Goal: Task Accomplishment & Management: Use online tool/utility

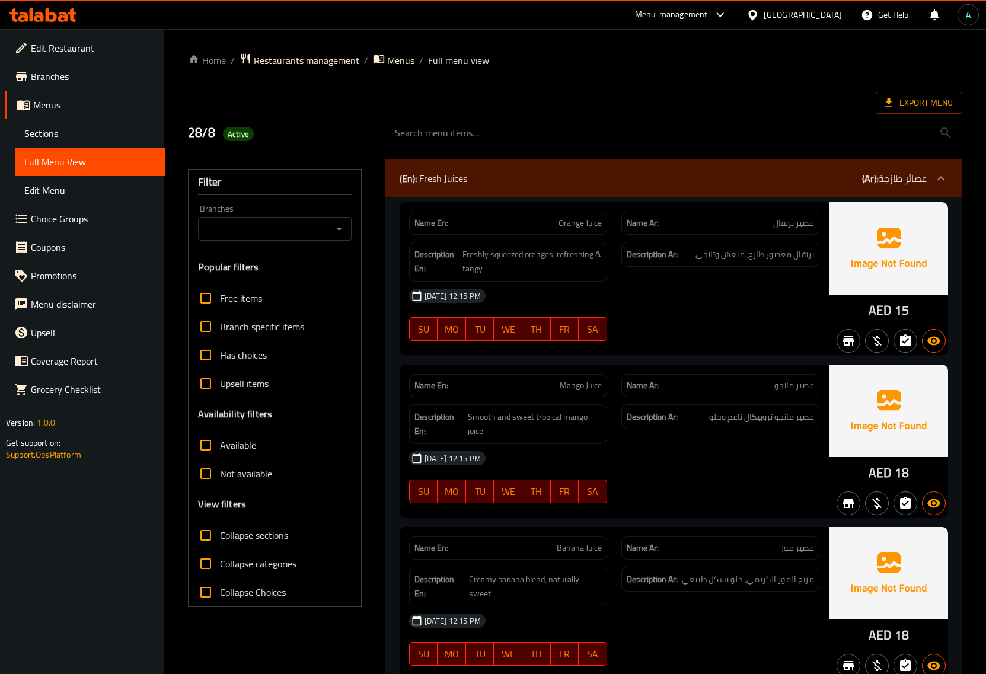
scroll to position [19497, 0]
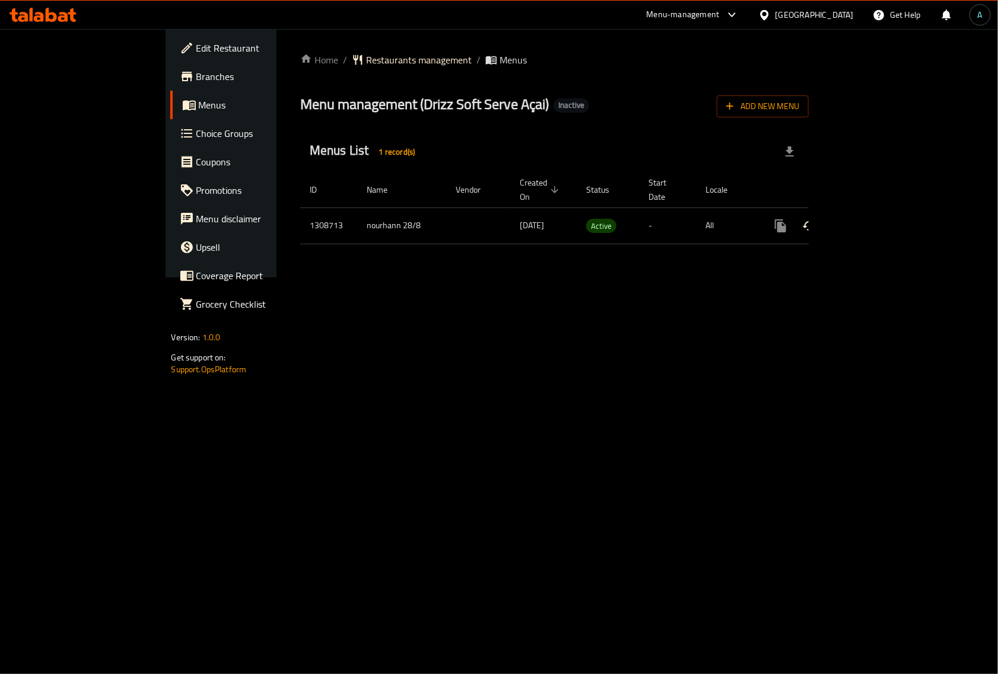
click at [873, 219] on icon "enhanced table" at bounding box center [866, 226] width 14 height 14
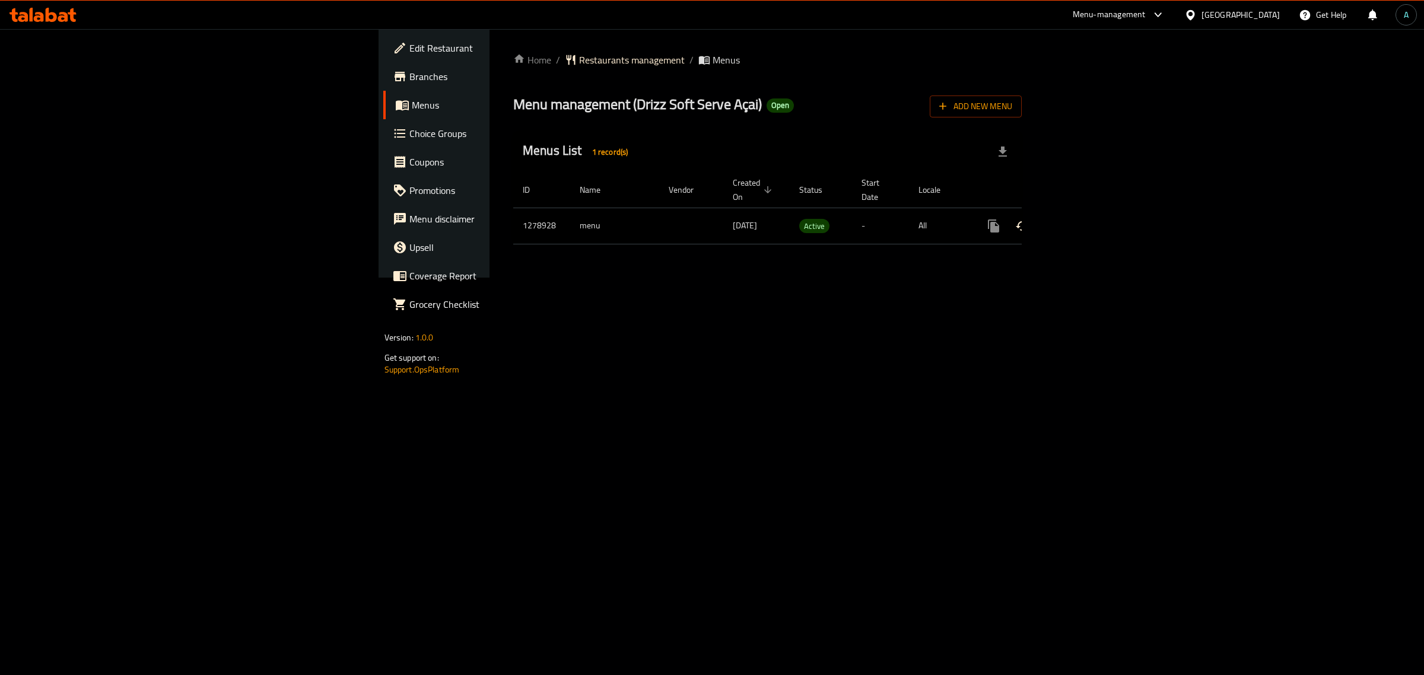
click at [1084, 221] on icon "enhanced table" at bounding box center [1079, 226] width 11 height 11
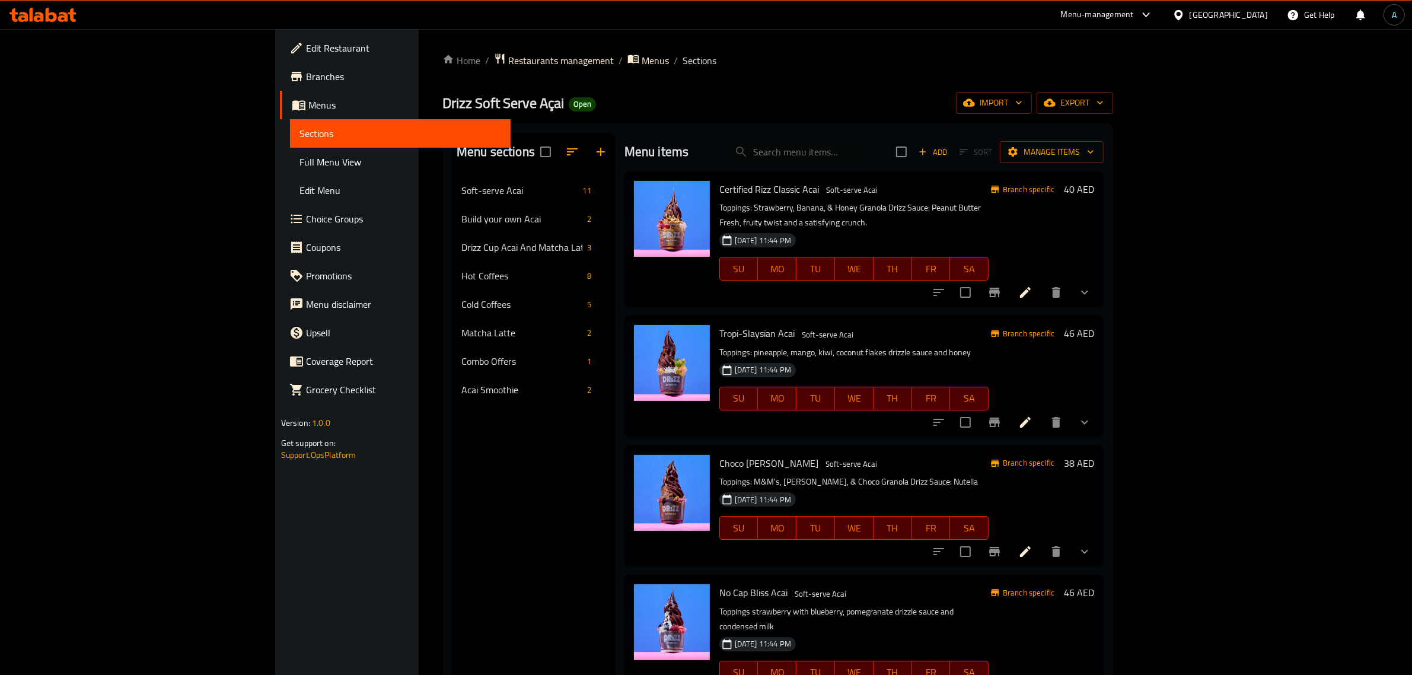
click at [290, 149] on link "Full Menu View" at bounding box center [400, 162] width 221 height 28
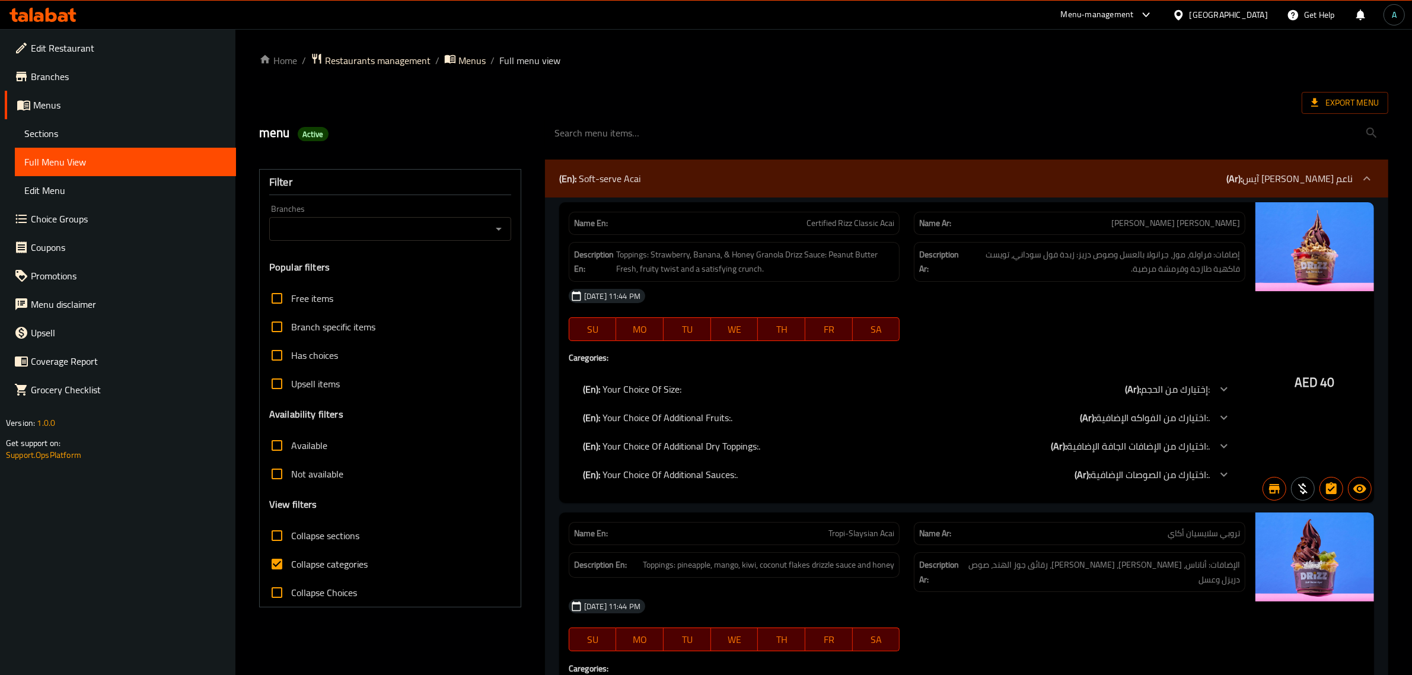
click at [467, 212] on div "Branches Branches" at bounding box center [390, 223] width 242 height 36
click at [467, 218] on div "Branches" at bounding box center [390, 229] width 242 height 24
click at [491, 233] on button "Open" at bounding box center [499, 229] width 17 height 17
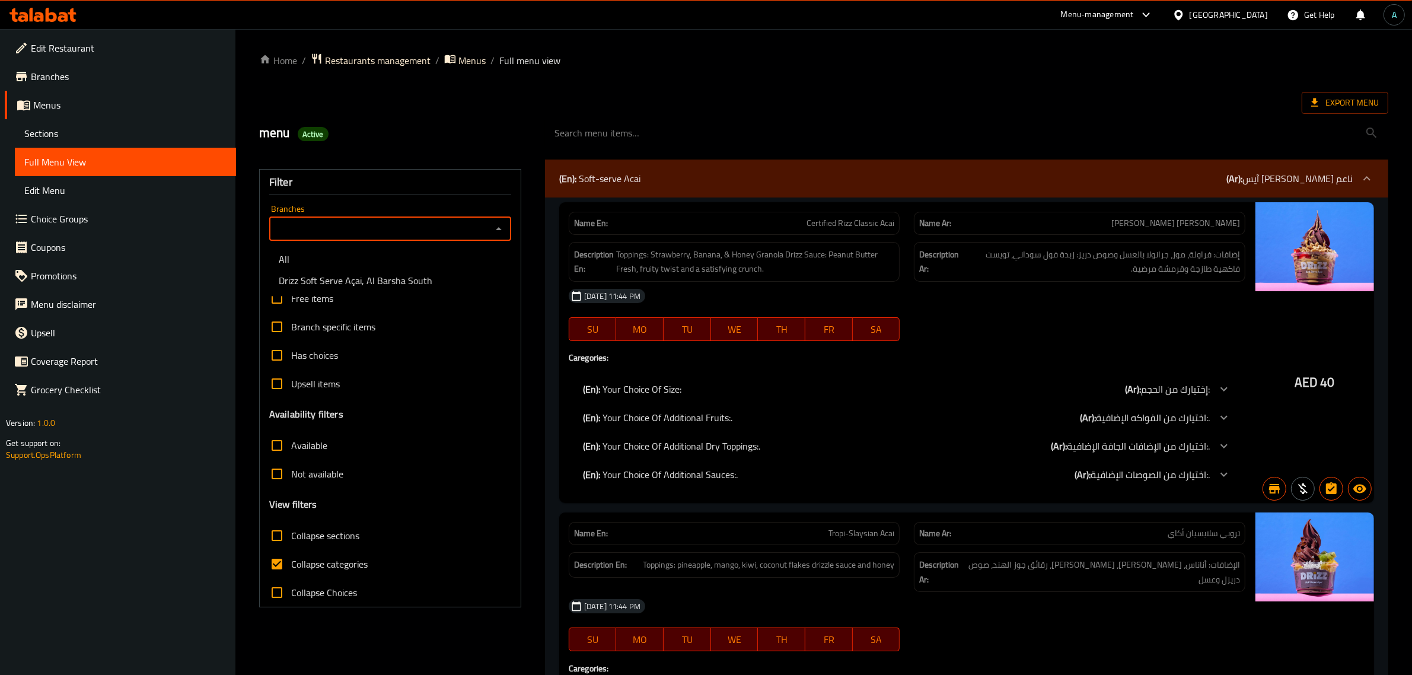
click at [400, 278] on span "Drizz Soft Serve Açai, Al Barsha South" at bounding box center [356, 280] width 154 height 14
type input "Drizz Soft Serve Açai, Al Barsha South"
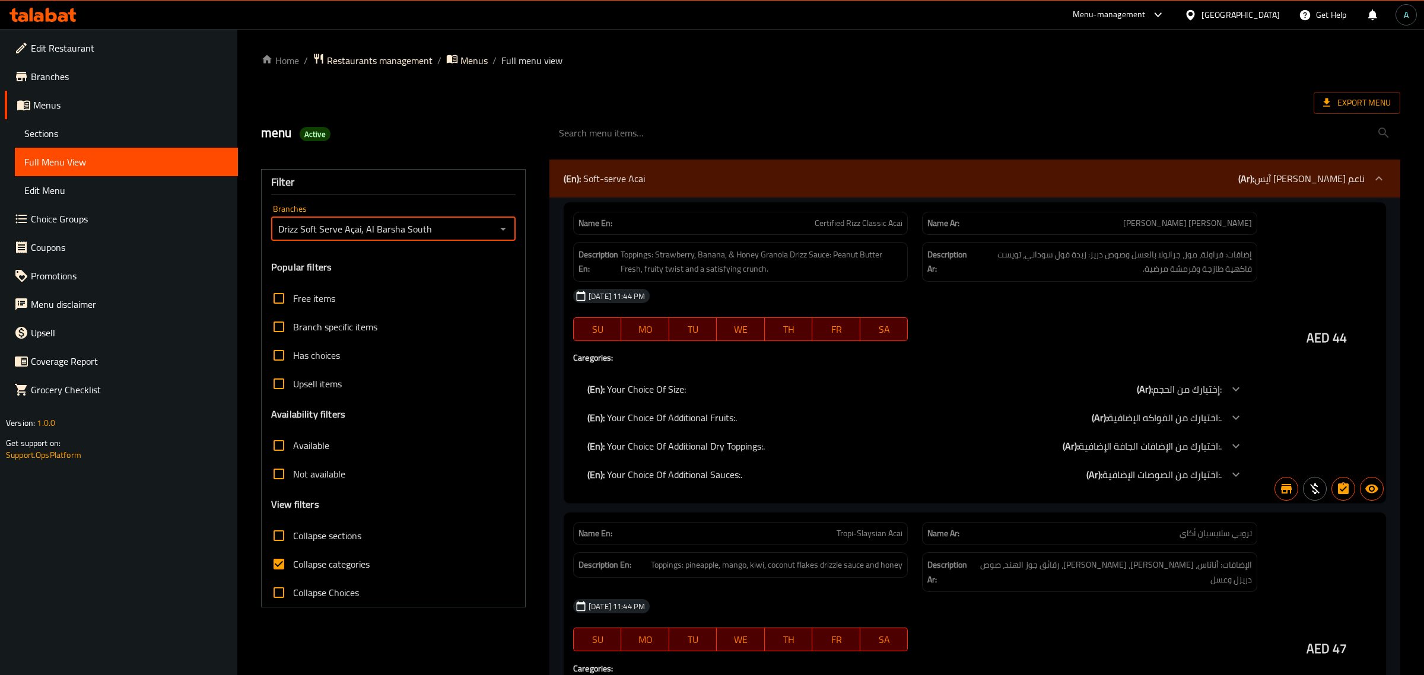
click at [323, 562] on span "Collapse categories" at bounding box center [331, 564] width 77 height 14
click at [293, 562] on input "Collapse categories" at bounding box center [279, 564] width 28 height 28
checkbox input "false"
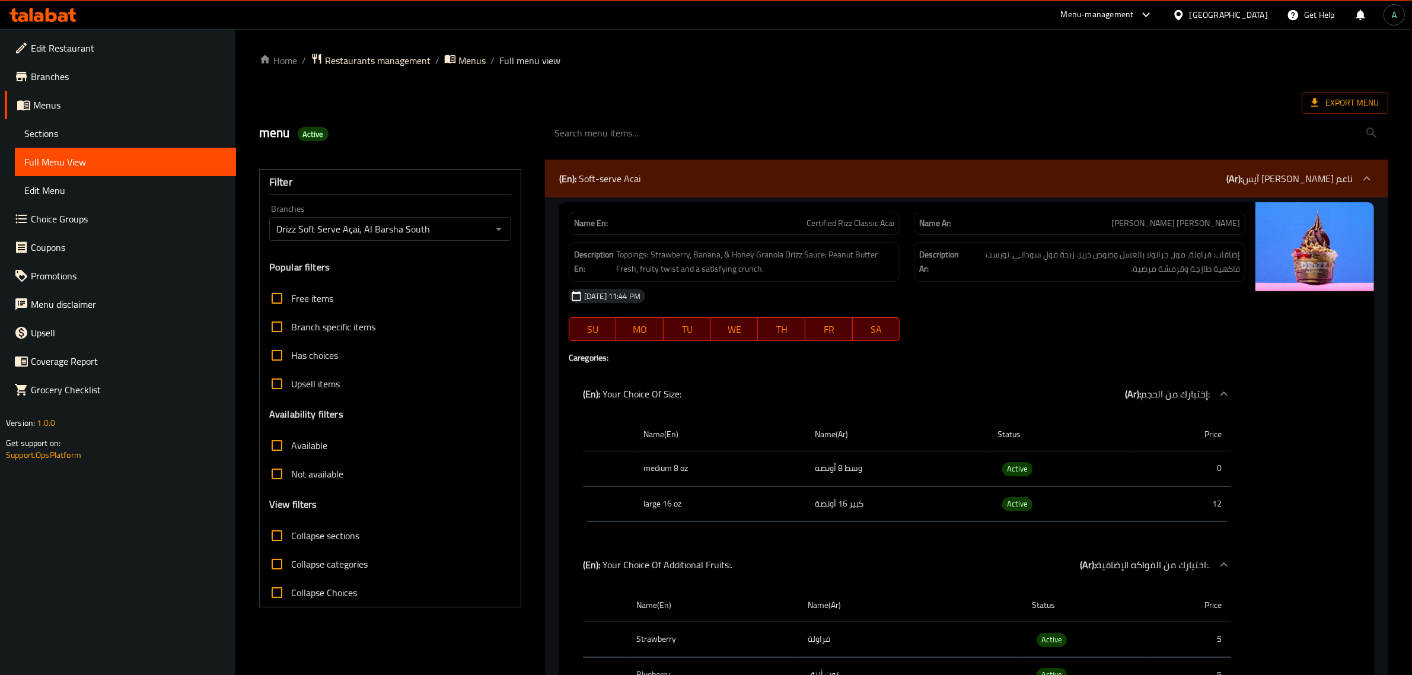
click at [302, 476] on span "Not available" at bounding box center [317, 474] width 52 height 14
click at [291, 476] on input "Not available" at bounding box center [277, 474] width 28 height 28
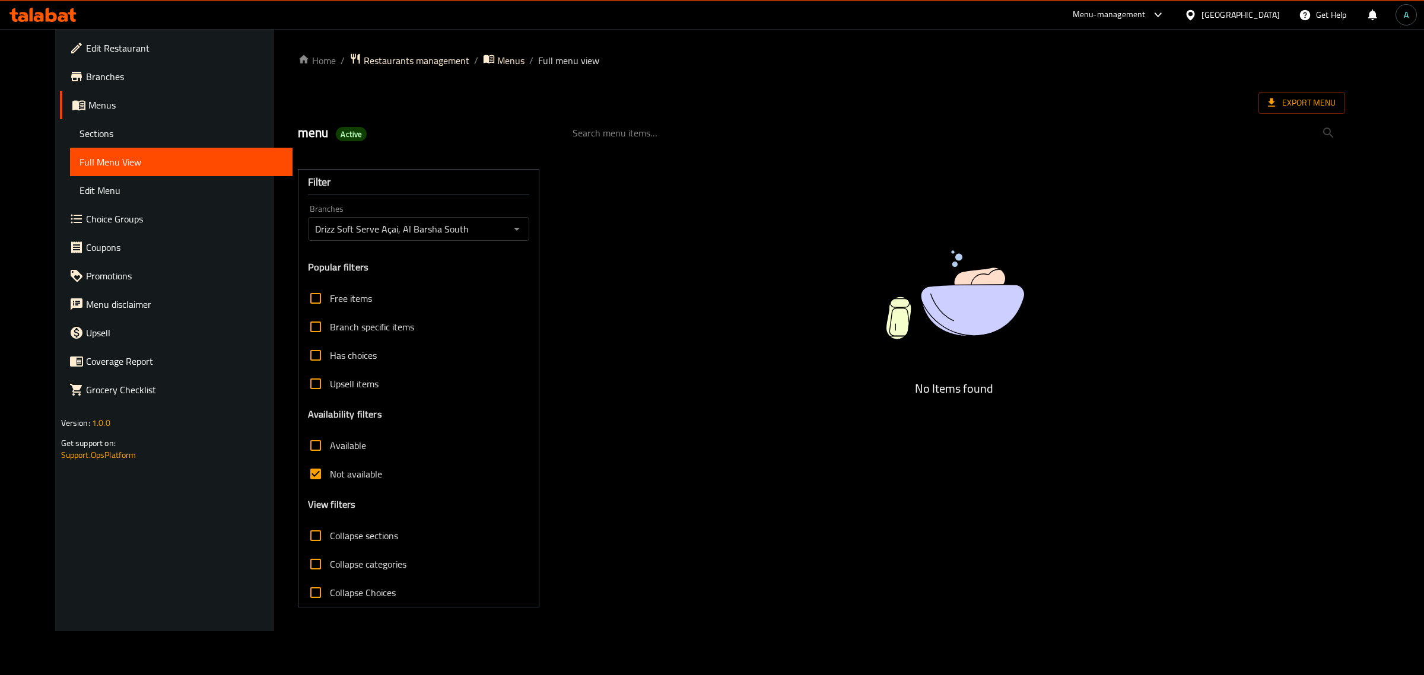
click at [330, 472] on span "Not available" at bounding box center [356, 474] width 52 height 14
click at [306, 472] on input "Not available" at bounding box center [315, 474] width 28 height 28
checkbox input "false"
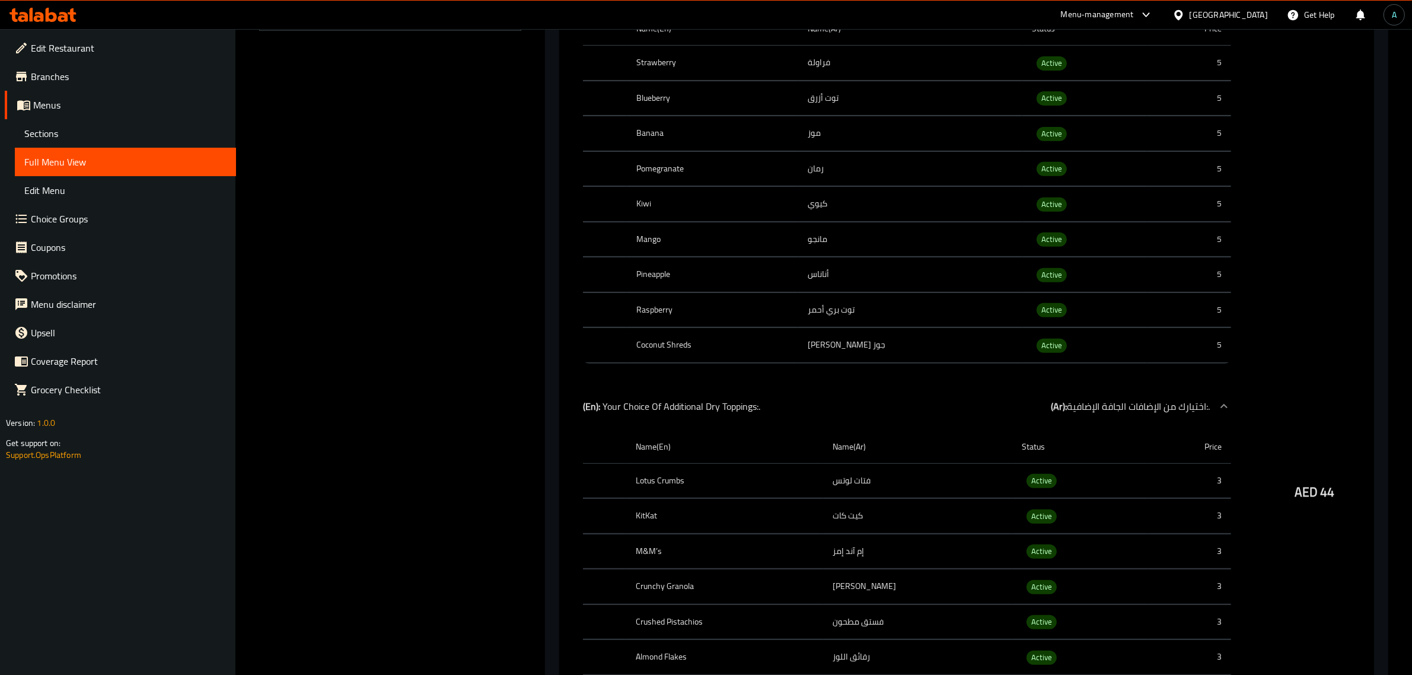
scroll to position [741, 0]
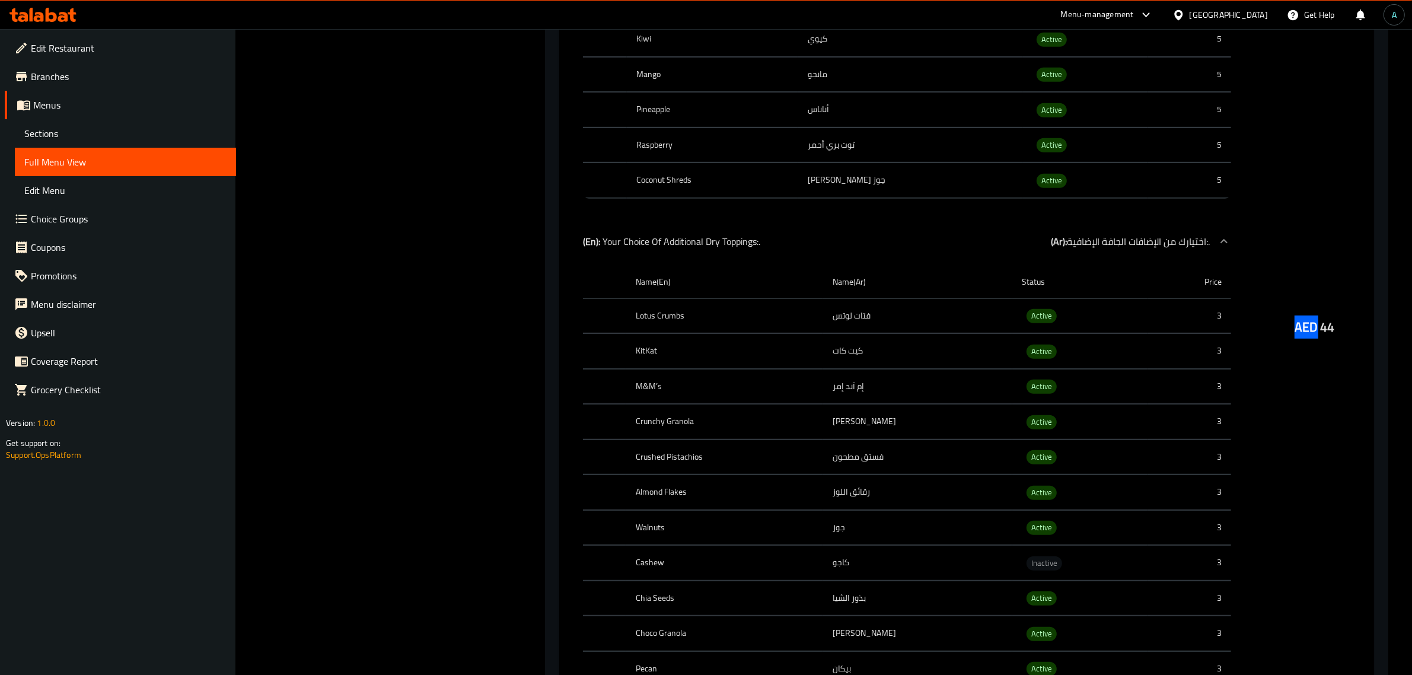
drag, startPoint x: 1294, startPoint y: 336, endPoint x: 1316, endPoint y: 337, distance: 21.4
click at [1316, 337] on div "AED 44" at bounding box center [1315, 297] width 119 height 1673
copy span "AED"
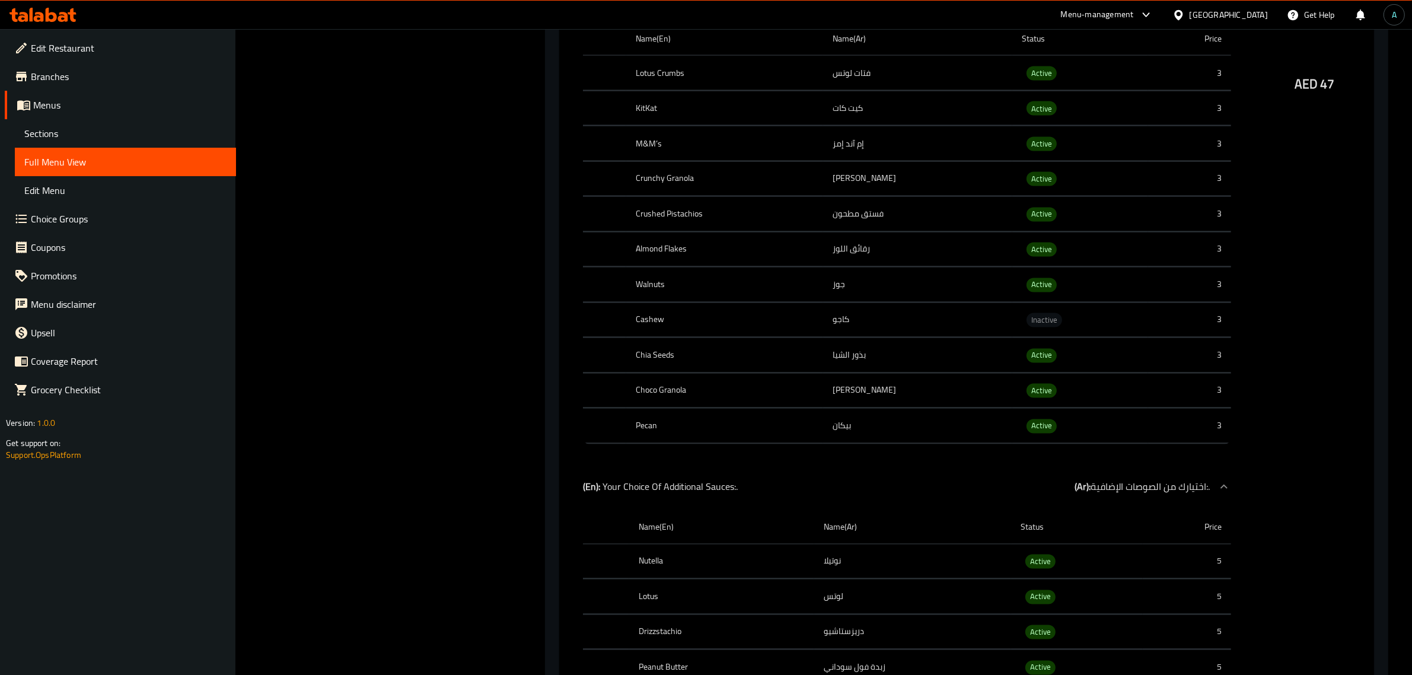
scroll to position [0, 0]
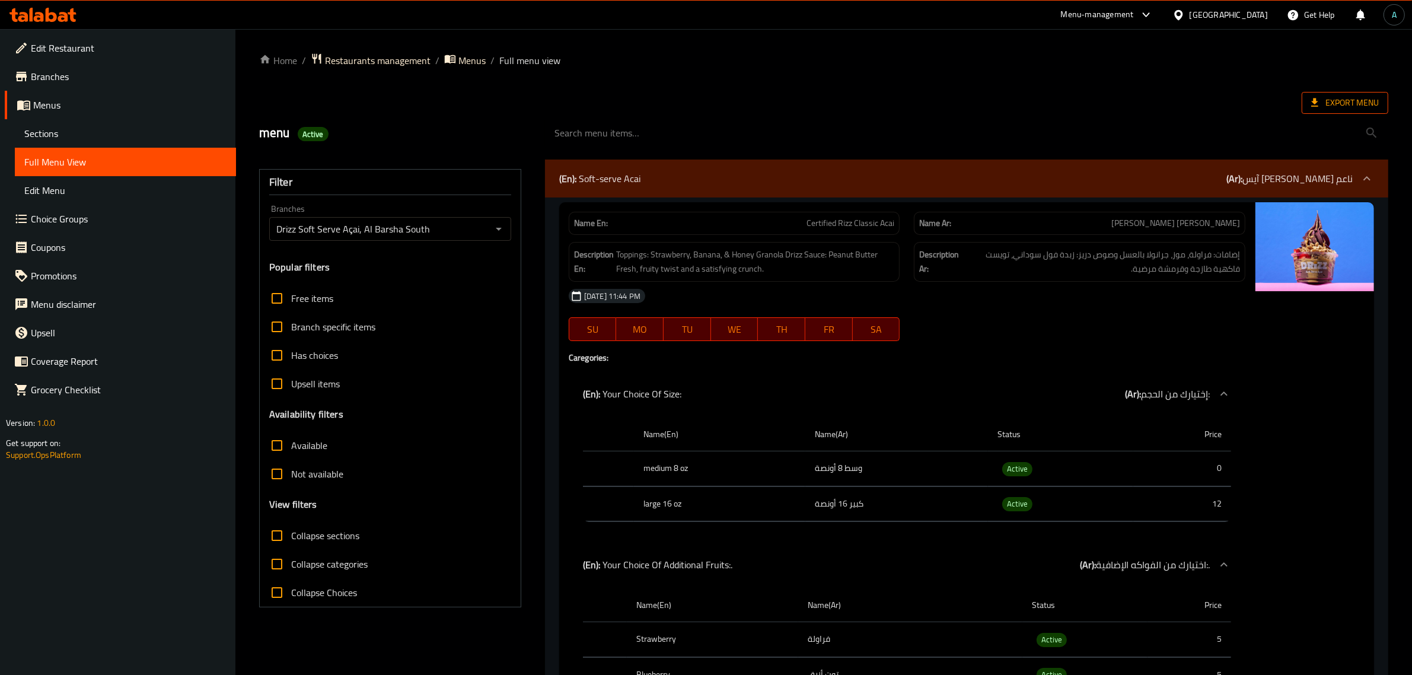
click at [1346, 109] on span "Export Menu" at bounding box center [1345, 102] width 68 height 15
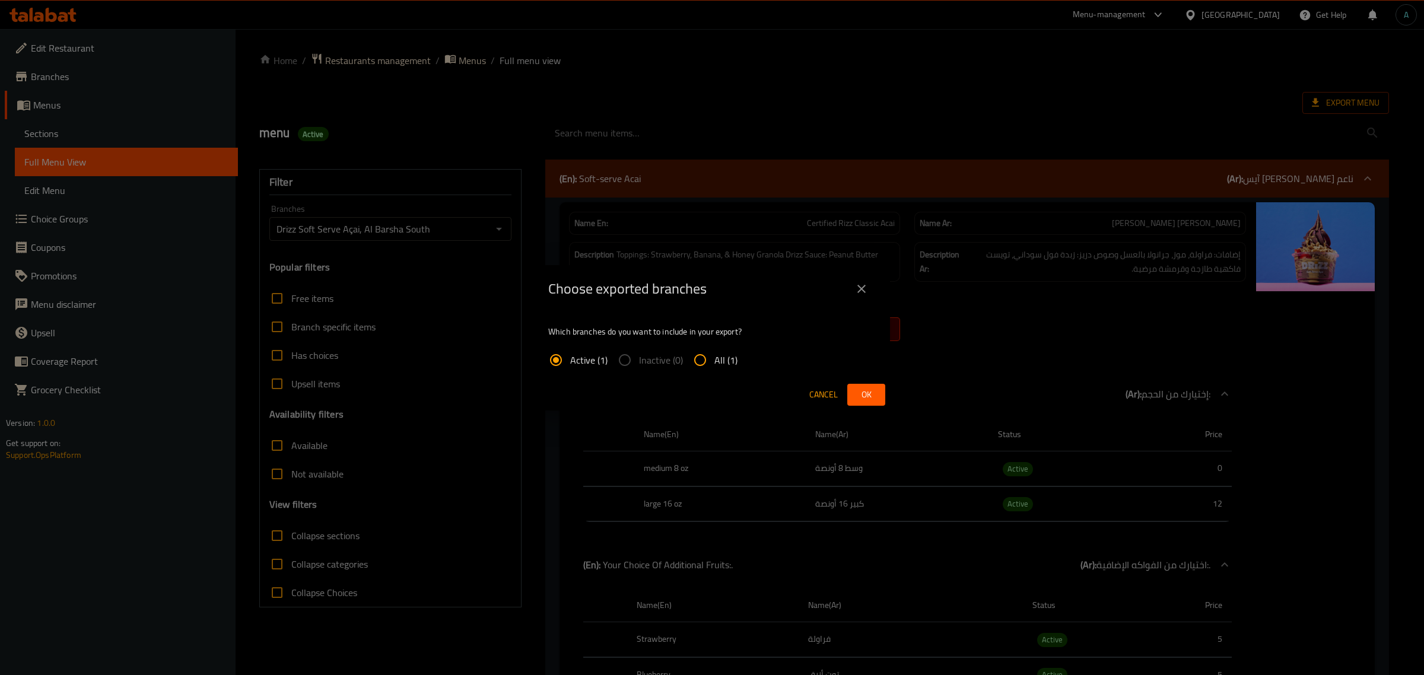
drag, startPoint x: 688, startPoint y: 356, endPoint x: 695, endPoint y: 355, distance: 7.2
click at [689, 355] on input "All (1)" at bounding box center [700, 360] width 28 height 28
radio input "true"
click at [853, 389] on button "Ok" at bounding box center [866, 395] width 38 height 22
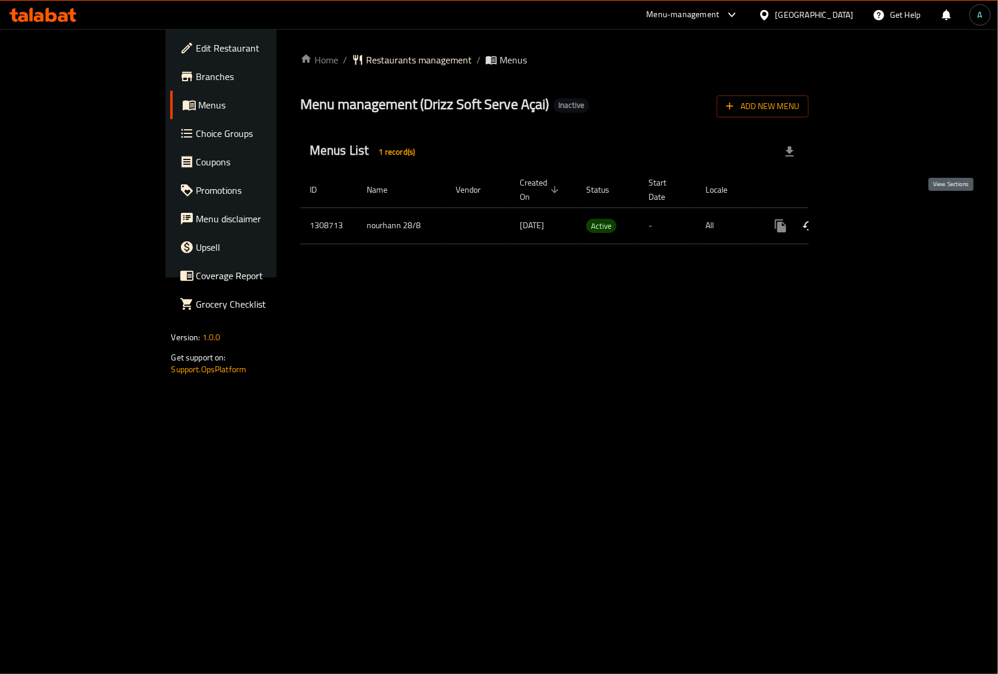
click at [873, 219] on icon "enhanced table" at bounding box center [866, 226] width 14 height 14
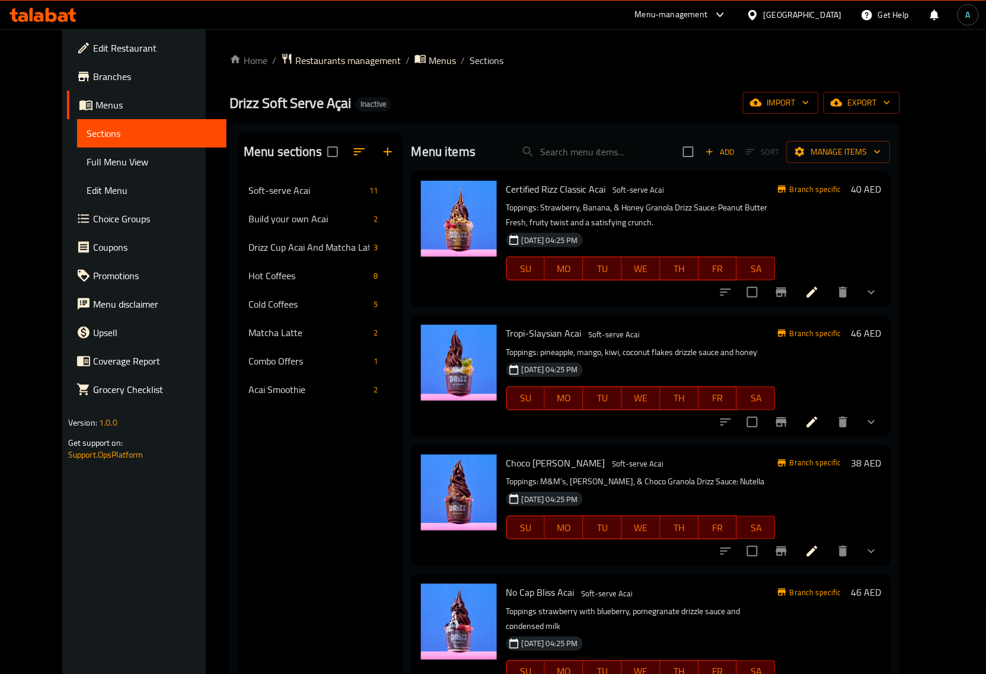
click at [130, 165] on span "Full Menu View" at bounding box center [152, 162] width 131 height 14
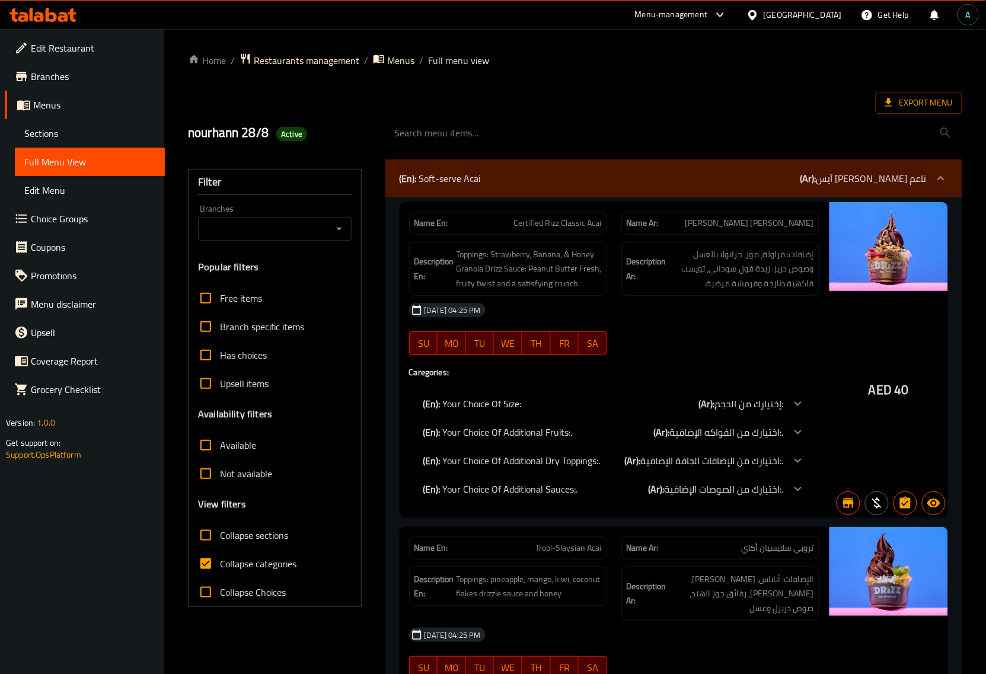
click at [249, 573] on label "Collapse categories" at bounding box center [244, 564] width 105 height 28
click at [220, 573] on input "Collapse categories" at bounding box center [206, 564] width 28 height 28
checkbox input "false"
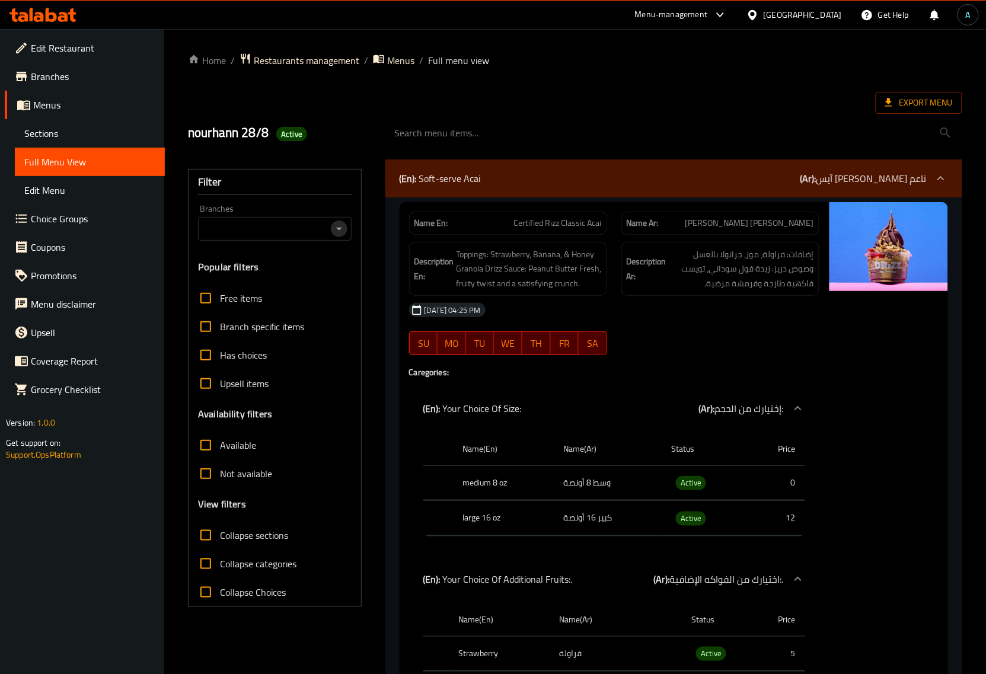
click at [343, 226] on icon "Open" at bounding box center [339, 229] width 14 height 14
click at [276, 285] on span "Drizz Soft Serve Açai, Al Mizhar 1" at bounding box center [274, 280] width 133 height 14
type input "Drizz Soft Serve Açai, Al Mizhar 1"
click at [251, 482] on label "Not available" at bounding box center [232, 474] width 81 height 28
click at [220, 482] on input "Not available" at bounding box center [206, 474] width 28 height 28
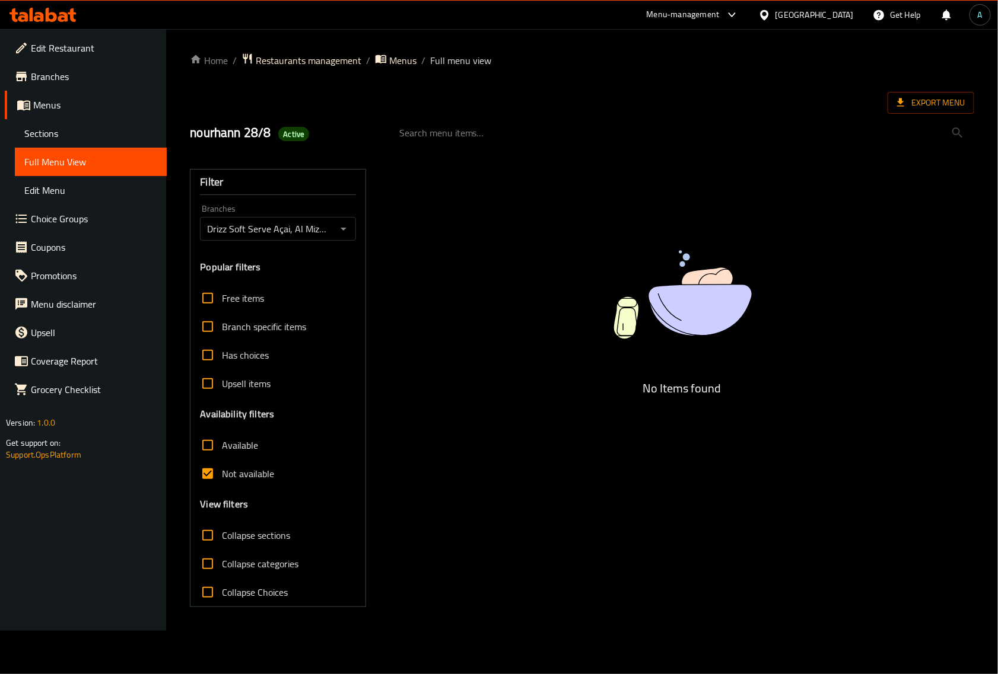
click at [247, 475] on span "Not available" at bounding box center [248, 474] width 52 height 14
click at [222, 475] on input "Not available" at bounding box center [207, 474] width 28 height 28
checkbox input "false"
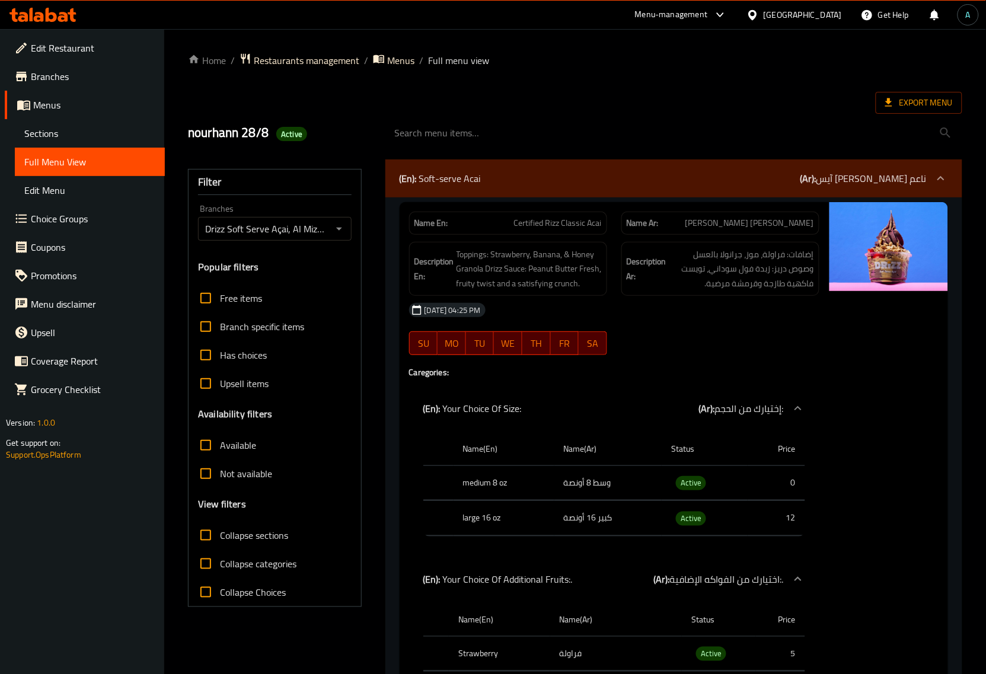
click at [688, 486] on span "Active" at bounding box center [691, 483] width 30 height 14
copy span "Active"
click at [926, 110] on span "Export Menu" at bounding box center [920, 102] width 68 height 15
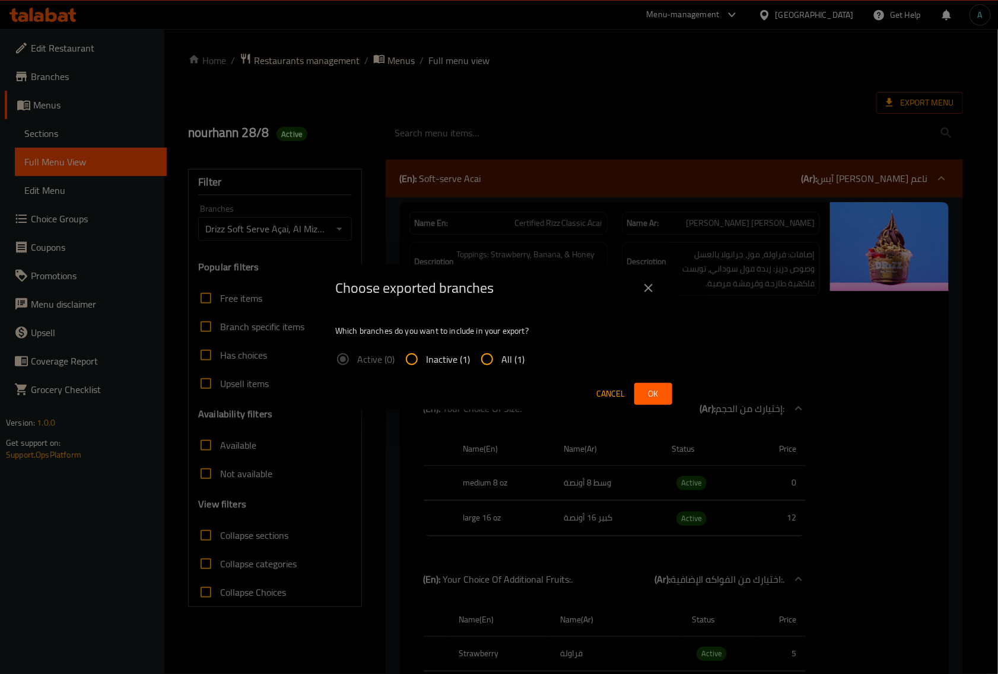
click at [516, 359] on span "All (1)" at bounding box center [512, 359] width 23 height 14
click at [501, 359] on input "All (1)" at bounding box center [487, 359] width 28 height 28
radio input "true"
click at [677, 407] on div "Choose exported branches Which branches do you want to include in your export? …" at bounding box center [499, 337] width 998 height 674
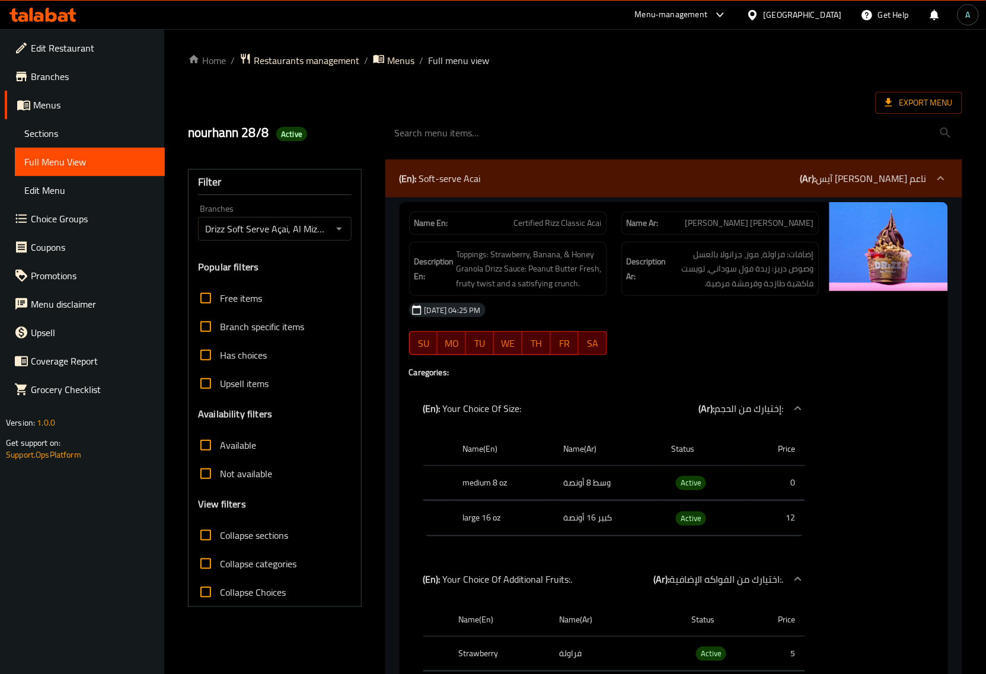
click at [911, 104] on span "Export Menu" at bounding box center [920, 102] width 68 height 15
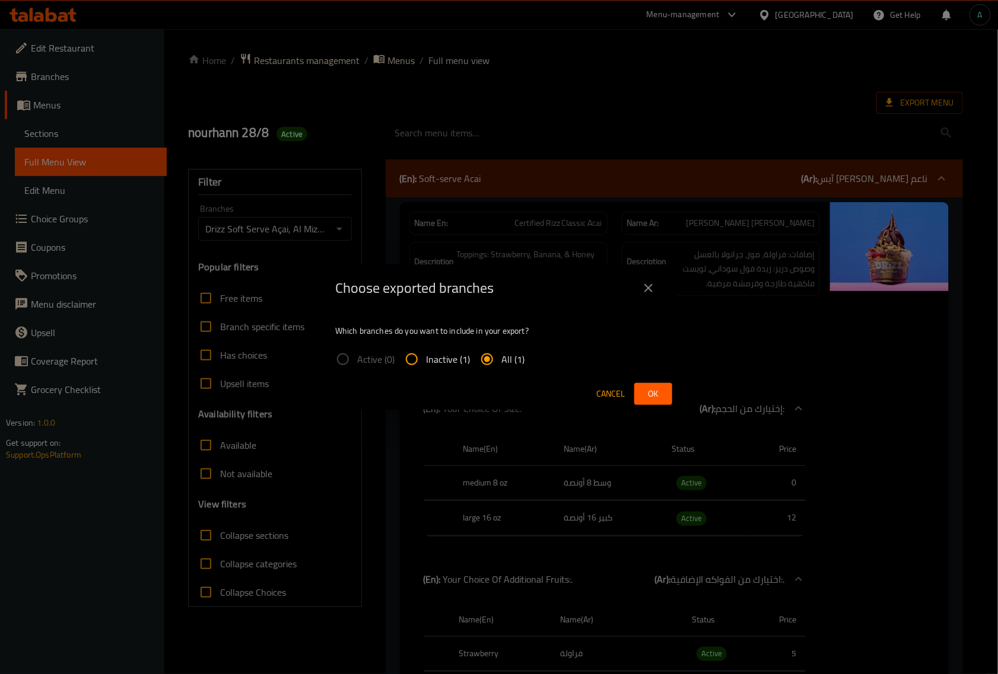
click at [667, 387] on button "Ok" at bounding box center [653, 394] width 38 height 22
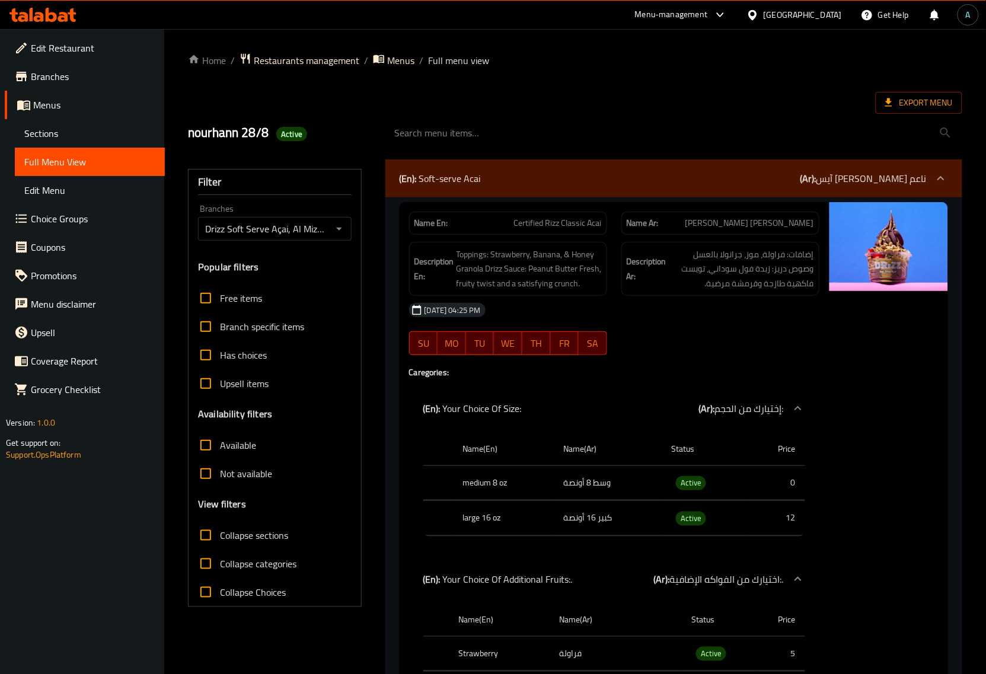
click at [96, 77] on span "Branches" at bounding box center [93, 76] width 125 height 14
